Goal: Task Accomplishment & Management: Use online tool/utility

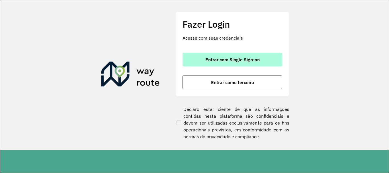
click at [252, 58] on span "Entrar com Single Sign-on" at bounding box center [232, 59] width 54 height 5
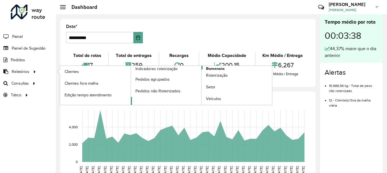
click at [220, 67] on span "Romaneio" at bounding box center [215, 69] width 19 height 6
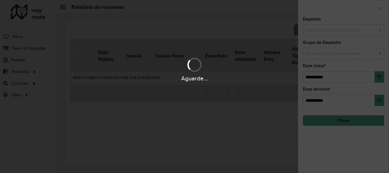
click at [328, 31] on hb-app "**********" at bounding box center [194, 86] width 389 height 173
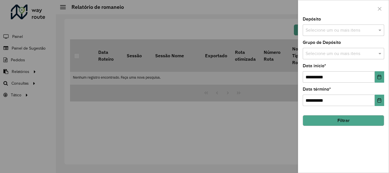
click at [321, 33] on input "text" at bounding box center [340, 30] width 73 height 7
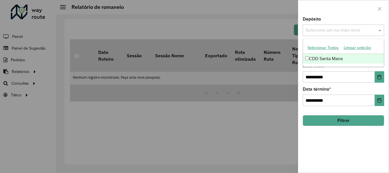
click at [321, 48] on button "Selecionar Todos" at bounding box center [323, 47] width 36 height 9
click at [332, 8] on div at bounding box center [343, 8] width 91 height 17
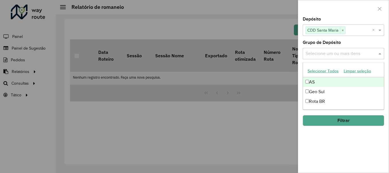
drag, startPoint x: 328, startPoint y: 50, endPoint x: 323, endPoint y: 57, distance: 8.4
click at [328, 50] on div "Selecione um ou mais itens" at bounding box center [343, 53] width 81 height 11
click at [323, 69] on button "Selecionar Todos" at bounding box center [323, 71] width 36 height 9
click at [335, 13] on div at bounding box center [343, 8] width 91 height 17
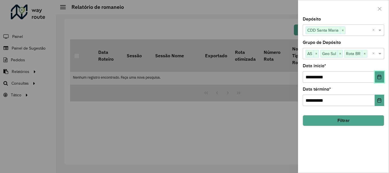
click at [378, 78] on icon "Choose Date" at bounding box center [379, 77] width 5 height 5
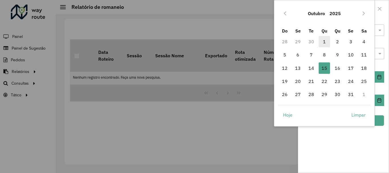
click at [325, 42] on span "1" at bounding box center [324, 41] width 11 height 11
type input "**********"
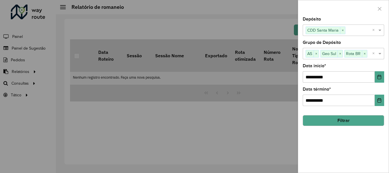
click at [357, 123] on button "Filtrar" at bounding box center [343, 120] width 81 height 11
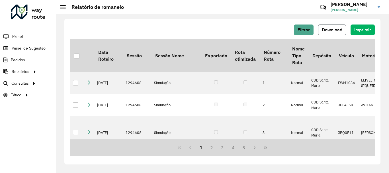
click at [335, 26] on button "Download" at bounding box center [332, 29] width 28 height 11
